Goal: Information Seeking & Learning: Learn about a topic

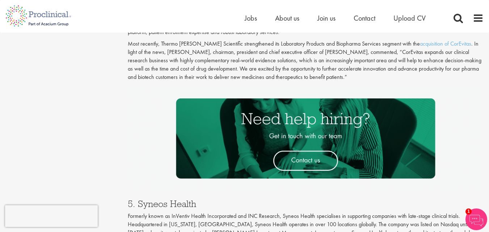
scroll to position [1241, 0]
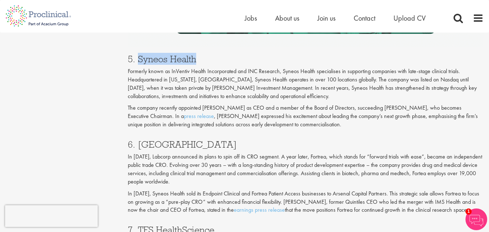
drag, startPoint x: 136, startPoint y: 50, endPoint x: 272, endPoint y: 42, distance: 135.3
click at [272, 47] on div "5. Syneos Health Formerly known as InVentiv Health Incorporated and INC Researc…" at bounding box center [305, 89] width 367 height 85
copy h3 "Syneos Health"
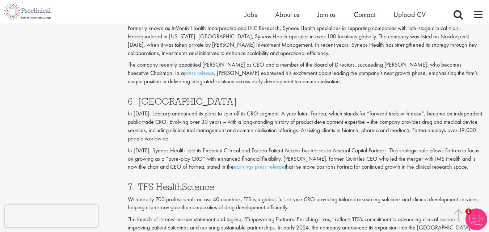
scroll to position [1314, 0]
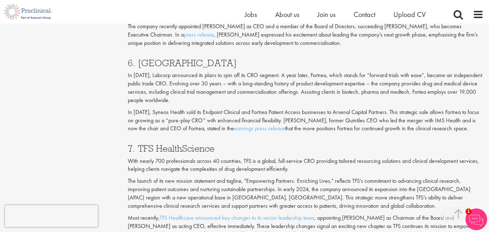
click at [156, 59] on h3 "6. [GEOGRAPHIC_DATA]" at bounding box center [306, 62] width 356 height 9
copy h3 "Fortrea"
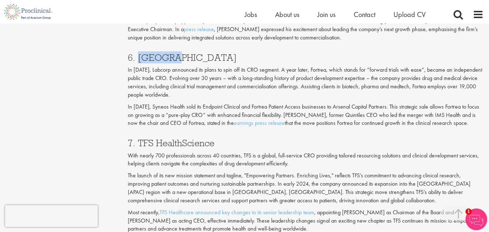
scroll to position [1350, 0]
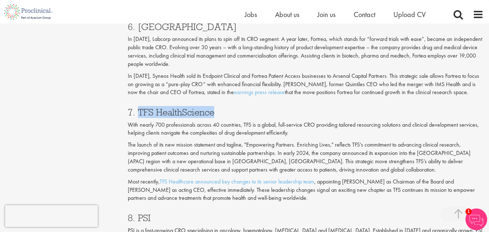
drag, startPoint x: 139, startPoint y: 103, endPoint x: 236, endPoint y: 97, distance: 96.8
click at [236, 100] on div "7. TFS HealthScience With nearly 700 professionals across 40 countries, TFS is …" at bounding box center [305, 153] width 367 height 106
copy h3 "TFS HealthScience"
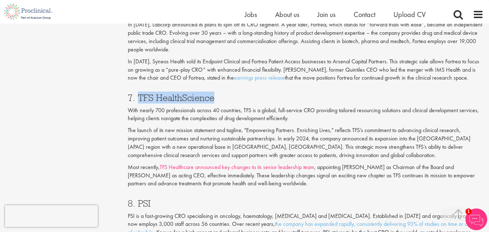
scroll to position [1422, 0]
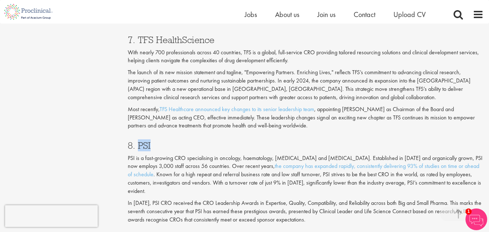
drag, startPoint x: 147, startPoint y: 136, endPoint x: 185, endPoint y: 136, distance: 38.4
click at [185, 141] on h3 "8. PSI" at bounding box center [306, 145] width 356 height 9
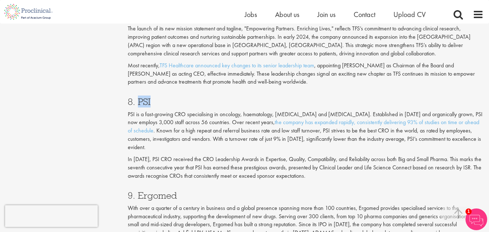
scroll to position [1531, 0]
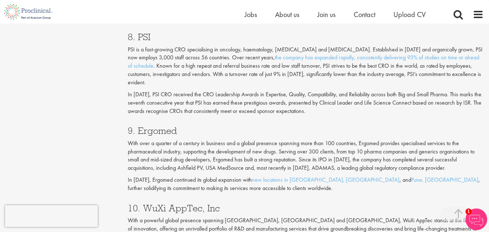
click at [154, 126] on h3 "9. Ergomed" at bounding box center [306, 130] width 356 height 9
copy h3 "Ergomed"
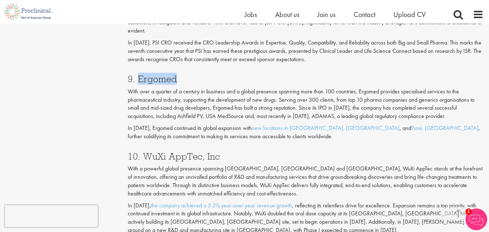
scroll to position [1676, 0]
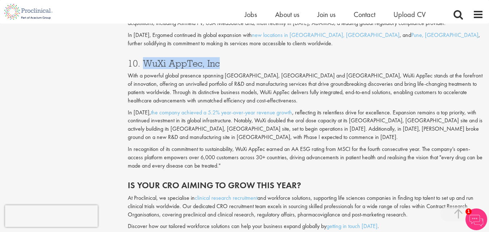
drag, startPoint x: 143, startPoint y: 55, endPoint x: 258, endPoint y: 52, distance: 115.9
click at [257, 51] on div "10. WuXi AppTec, Inc With a powerful global presence spanning [GEOGRAPHIC_DATA]…" at bounding box center [305, 112] width 367 height 122
copy h3 "WuXi AppTec, Inc"
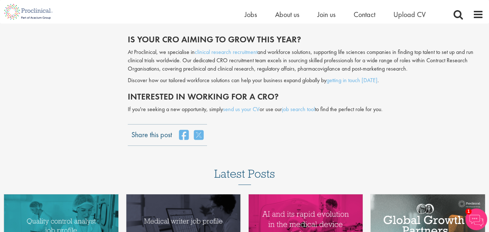
scroll to position [1821, 0]
